Goal: Task Accomplishment & Management: Use online tool/utility

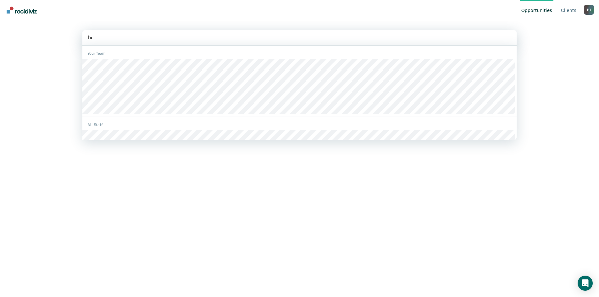
type input "hop"
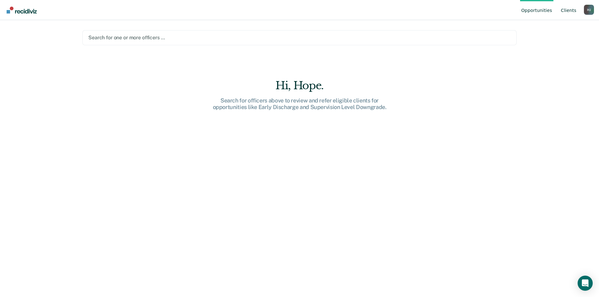
click at [564, 11] on link "Client s" at bounding box center [569, 10] width 18 height 20
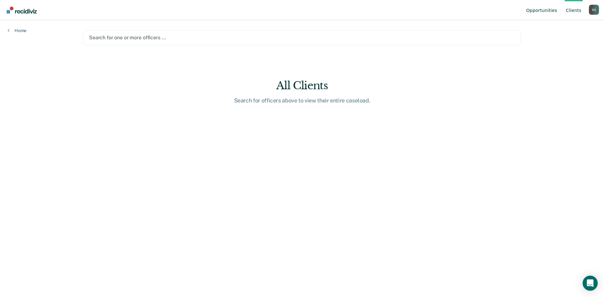
click at [551, 11] on link "Opportunities" at bounding box center [541, 10] width 33 height 20
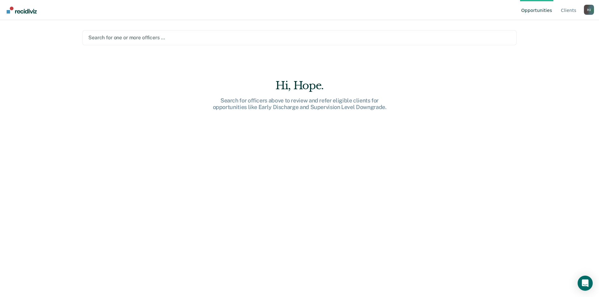
click at [589, 12] on div "H J" at bounding box center [589, 10] width 10 height 10
click at [359, 38] on div at bounding box center [299, 37] width 422 height 7
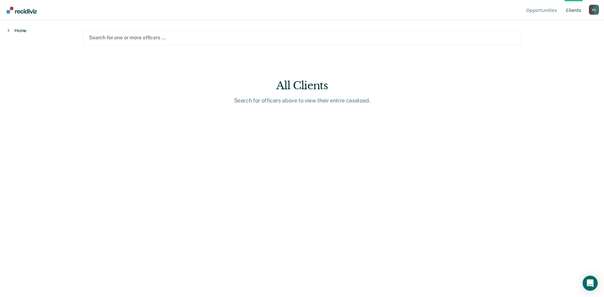
click at [10, 31] on link "Home" at bounding box center [17, 31] width 19 height 6
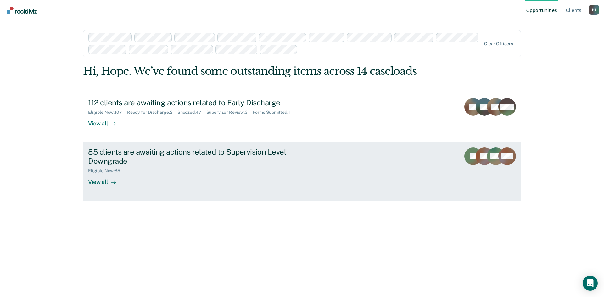
click at [99, 181] on div "View all" at bounding box center [105, 179] width 35 height 12
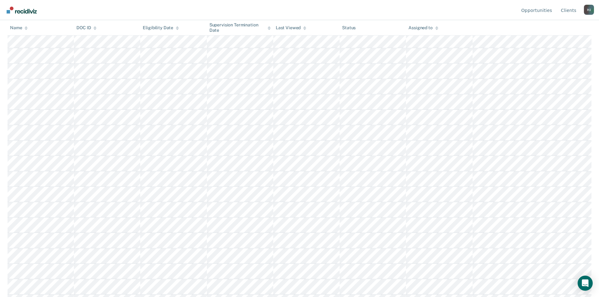
scroll to position [557, 0]
